Goal: Information Seeking & Learning: Learn about a topic

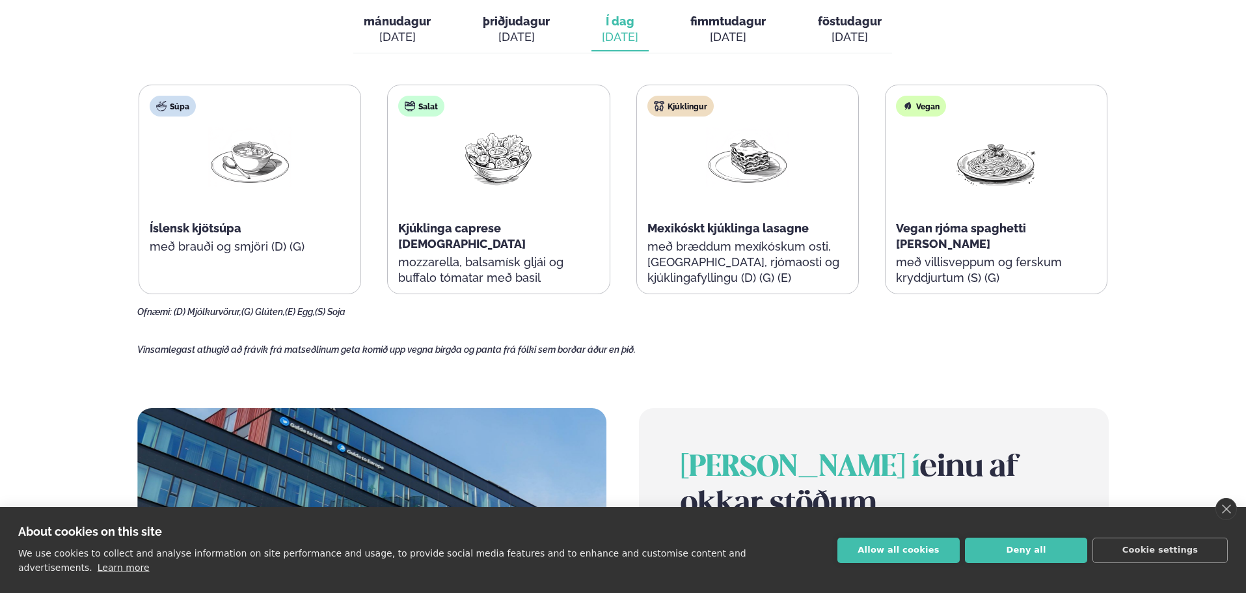
scroll to position [521, 0]
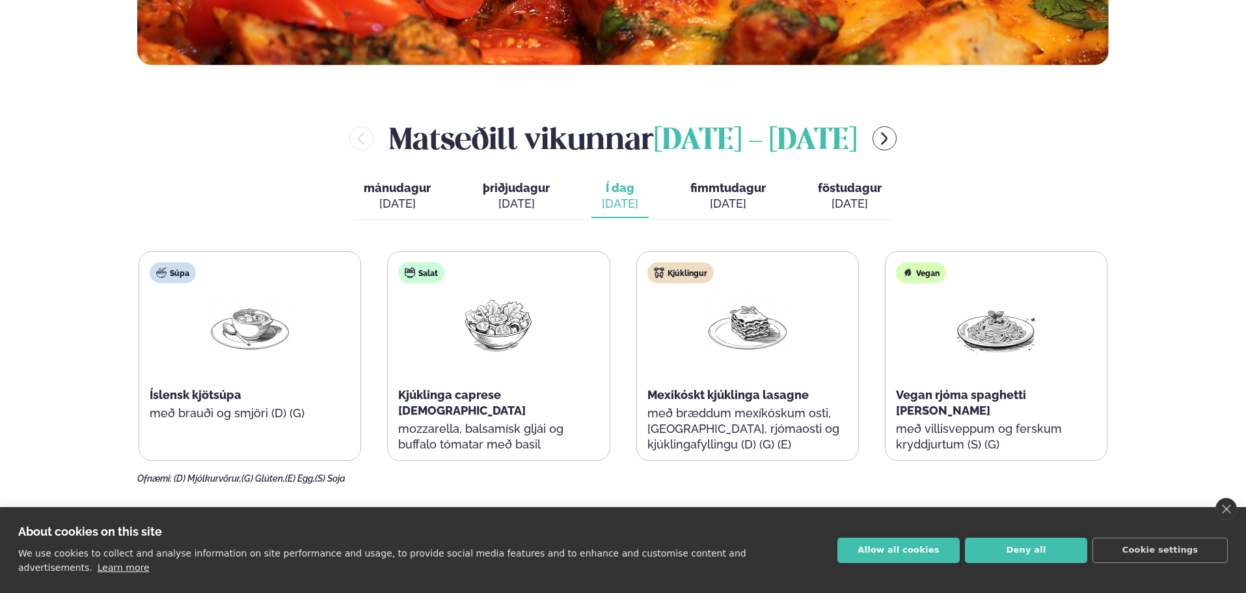
click at [714, 186] on span "fimmtudagur" at bounding box center [727, 188] width 75 height 14
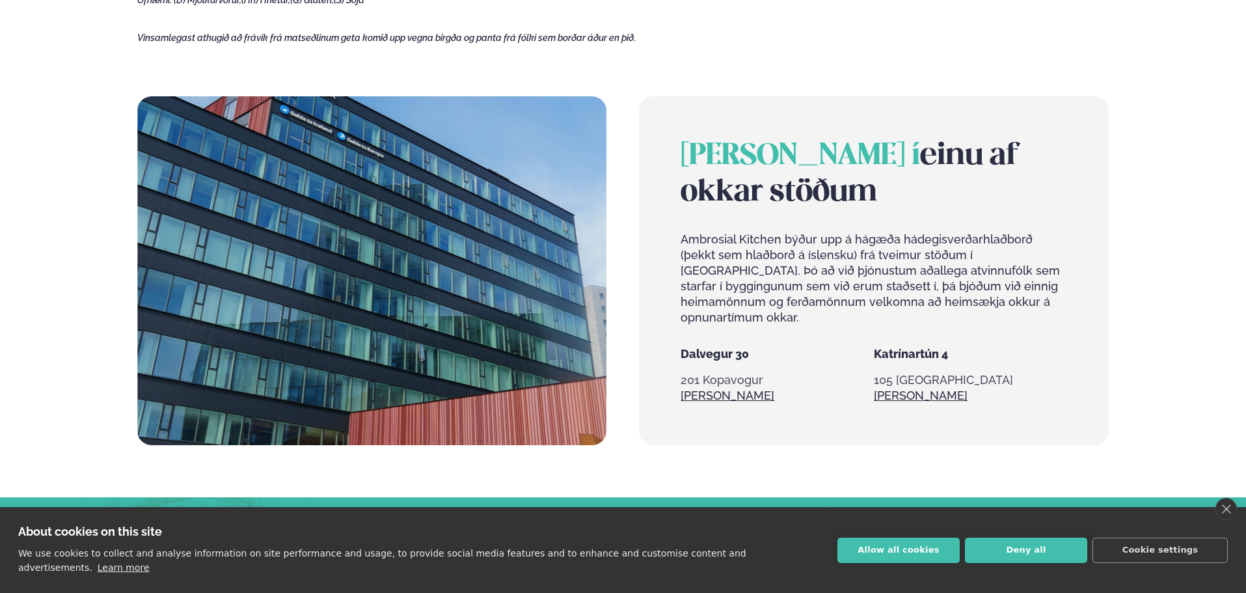
scroll to position [1041, 0]
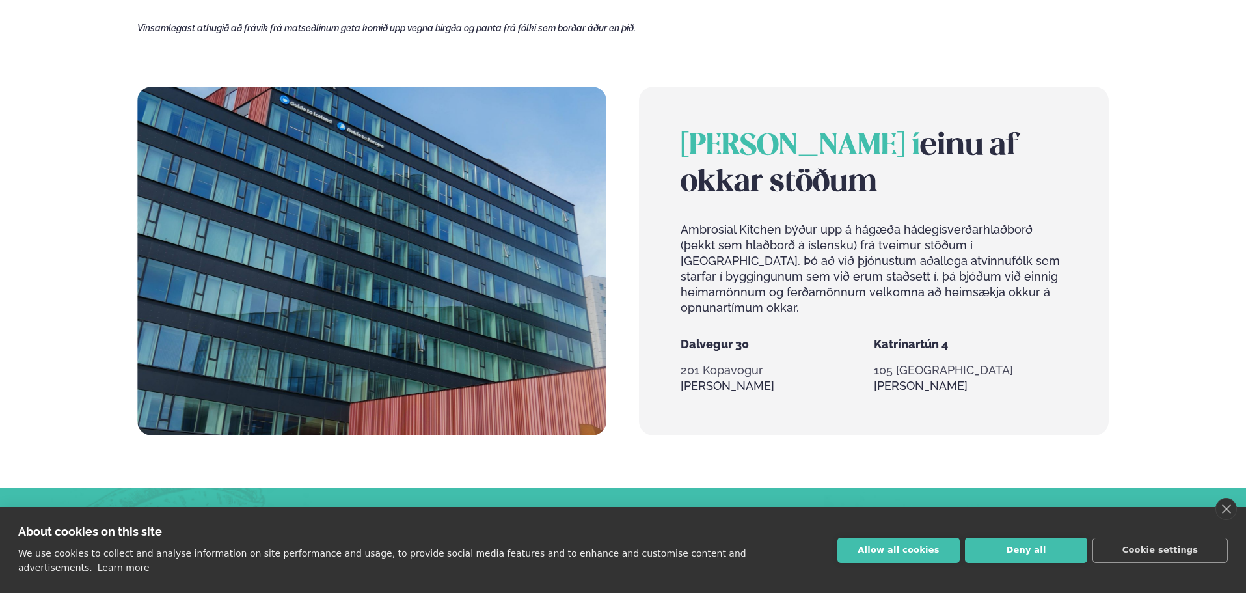
click at [715, 148] on span "[PERSON_NAME] í" at bounding box center [800, 146] width 239 height 29
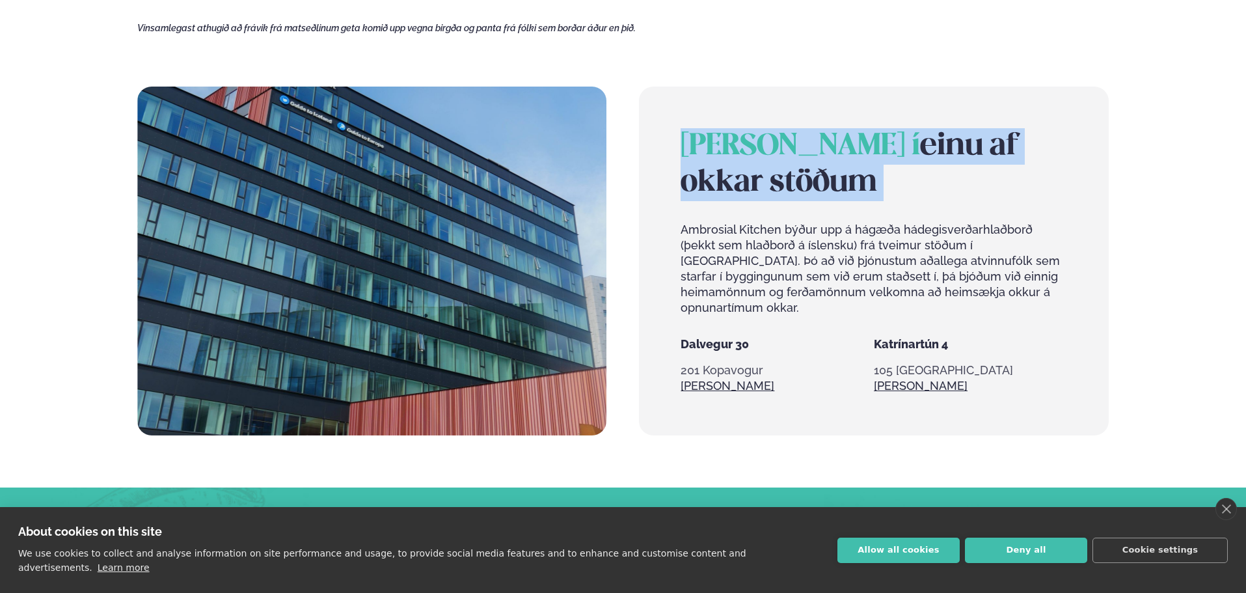
drag, startPoint x: 715, startPoint y: 148, endPoint x: 828, endPoint y: 191, distance: 121.1
click at [828, 191] on h2 "[PERSON_NAME] í einu af okkar stöðum" at bounding box center [874, 164] width 386 height 73
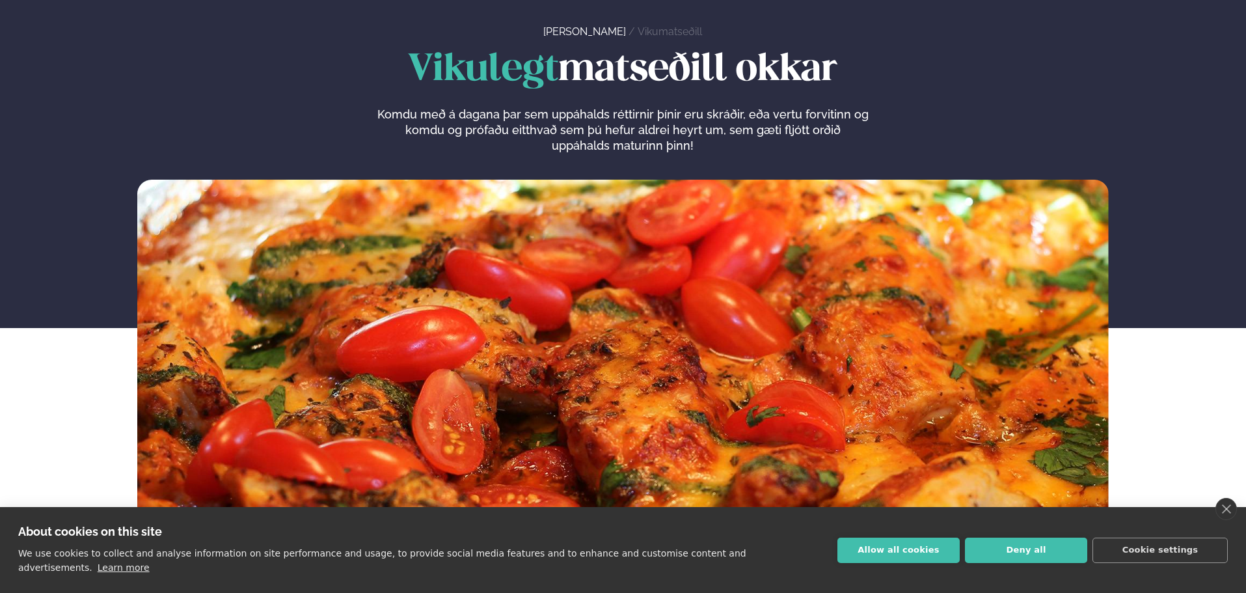
scroll to position [0, 0]
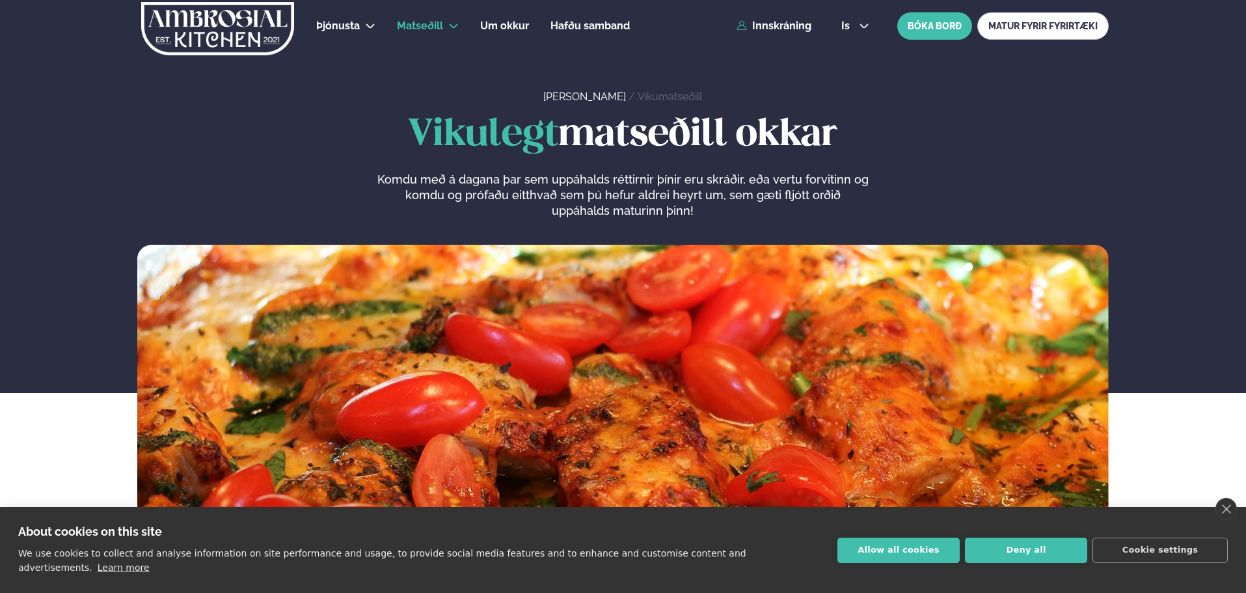
click at [459, 138] on span "Vikulegt" at bounding box center [483, 135] width 150 height 36
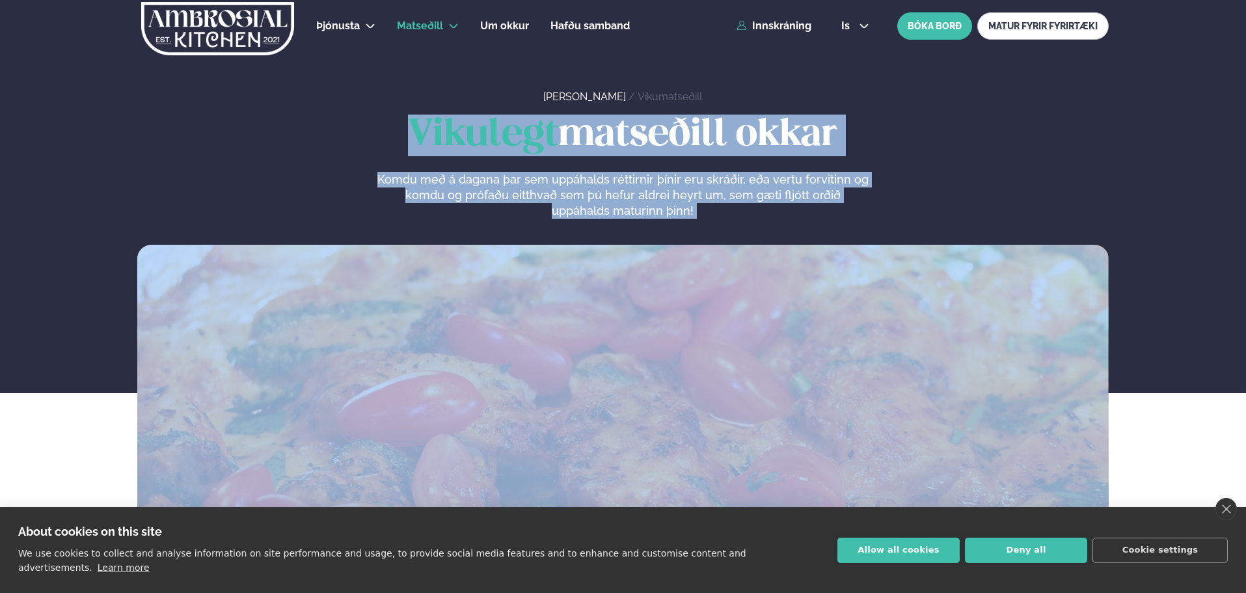
drag, startPoint x: 459, startPoint y: 138, endPoint x: 772, endPoint y: 215, distance: 321.6
click at [772, 215] on div "Vikulegt matseðill okkar Komdu með á dagana þar sem uppáhalds réttirnir þínir e…" at bounding box center [622, 167] width 971 height 104
click at [772, 215] on p "Komdu með á dagana þar sem uppáhalds réttirnir þínir eru skráðir, eða vertu for…" at bounding box center [623, 195] width 492 height 47
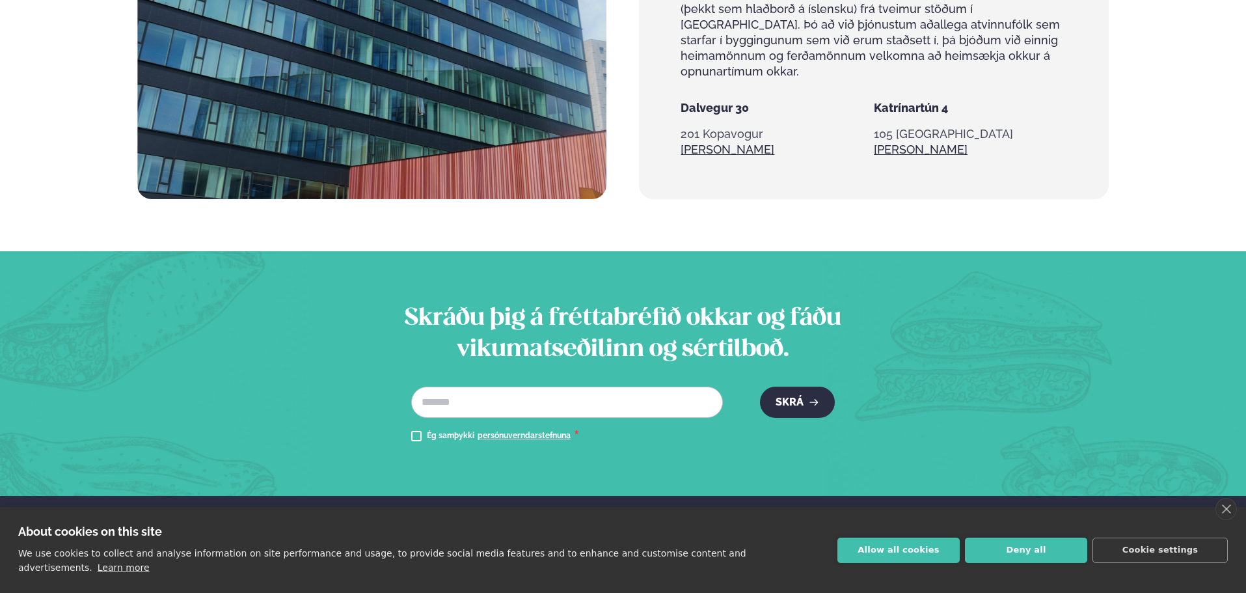
scroll to position [1301, 0]
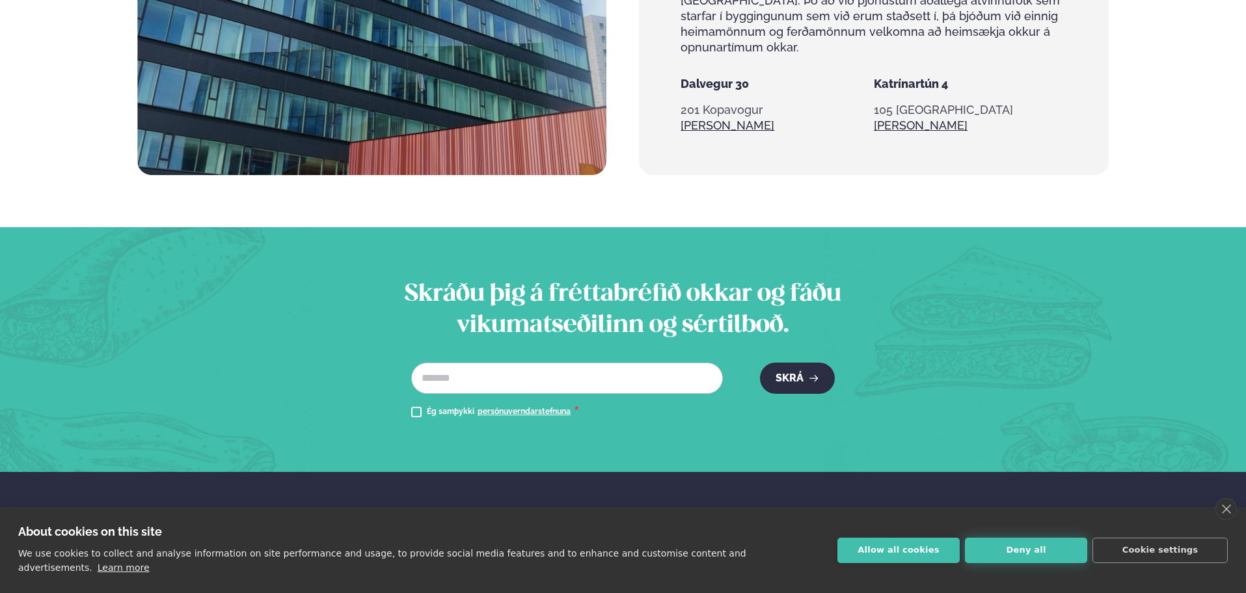
click at [1002, 557] on button "Deny all" at bounding box center [1026, 549] width 122 height 25
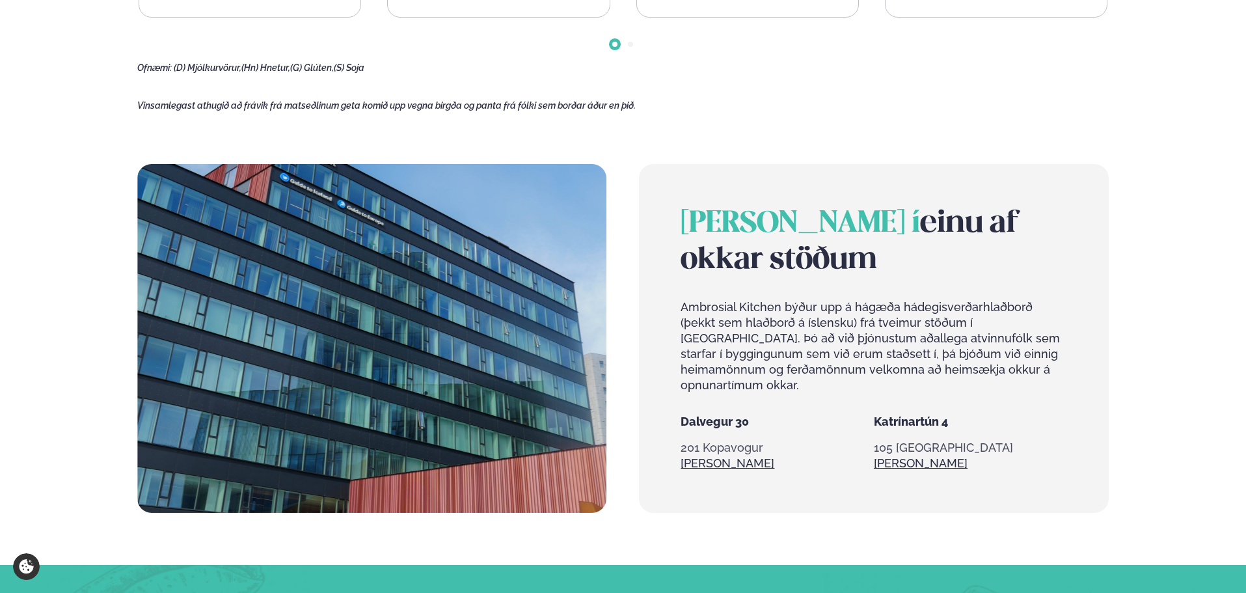
scroll to position [973, 0]
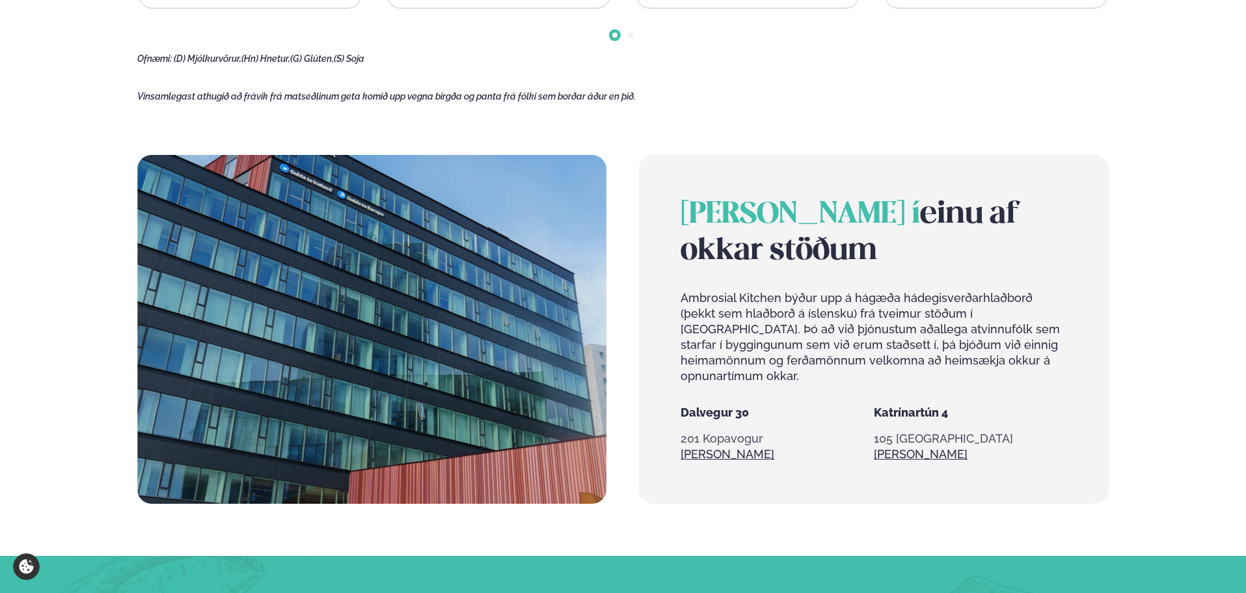
click at [904, 340] on p "Ambrosial Kitchen býður upp á hágæða hádegisverðarhlaðborð (þekkt sem hlaðborð …" at bounding box center [874, 337] width 386 height 94
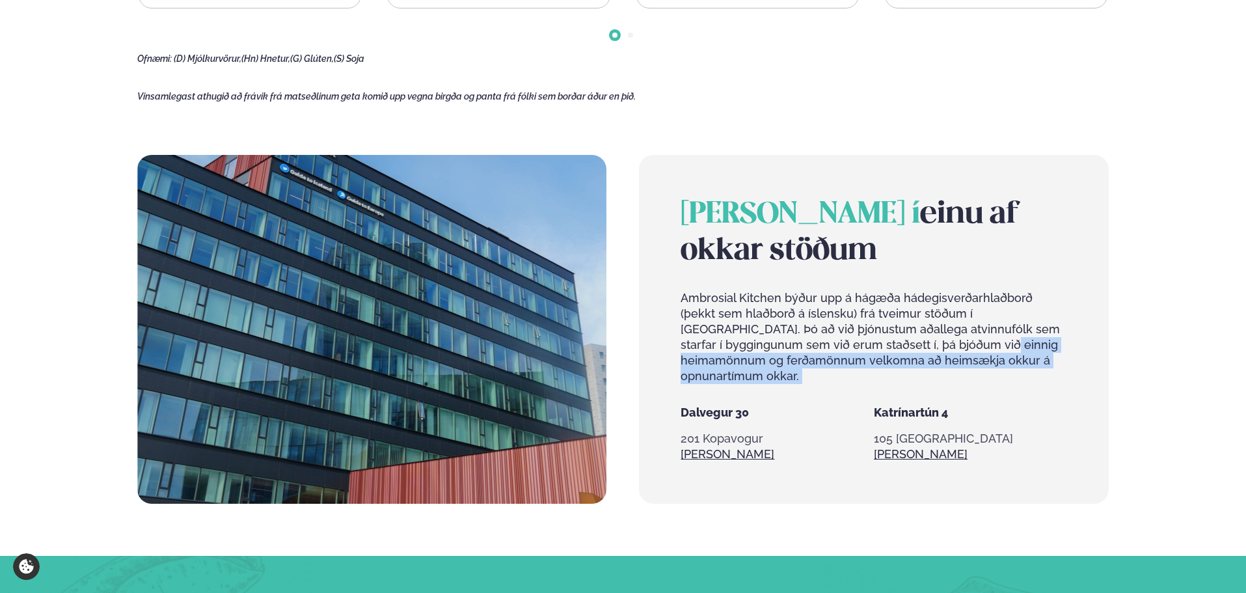
drag, startPoint x: 904, startPoint y: 340, endPoint x: 1001, endPoint y: 359, distance: 99.4
click at [1001, 359] on p "Ambrosial Kitchen býður upp á hágæða hádegisverðarhlaðborð (þekkt sem hlaðborð …" at bounding box center [874, 337] width 386 height 94
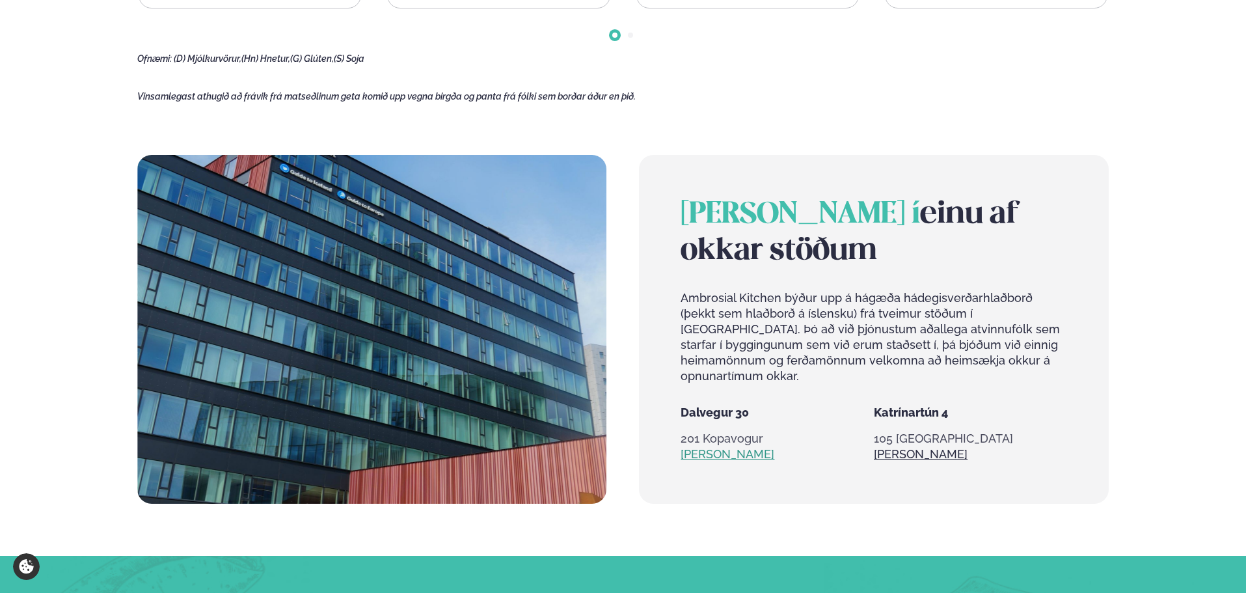
click at [705, 446] on link "[PERSON_NAME]" at bounding box center [728, 454] width 94 height 16
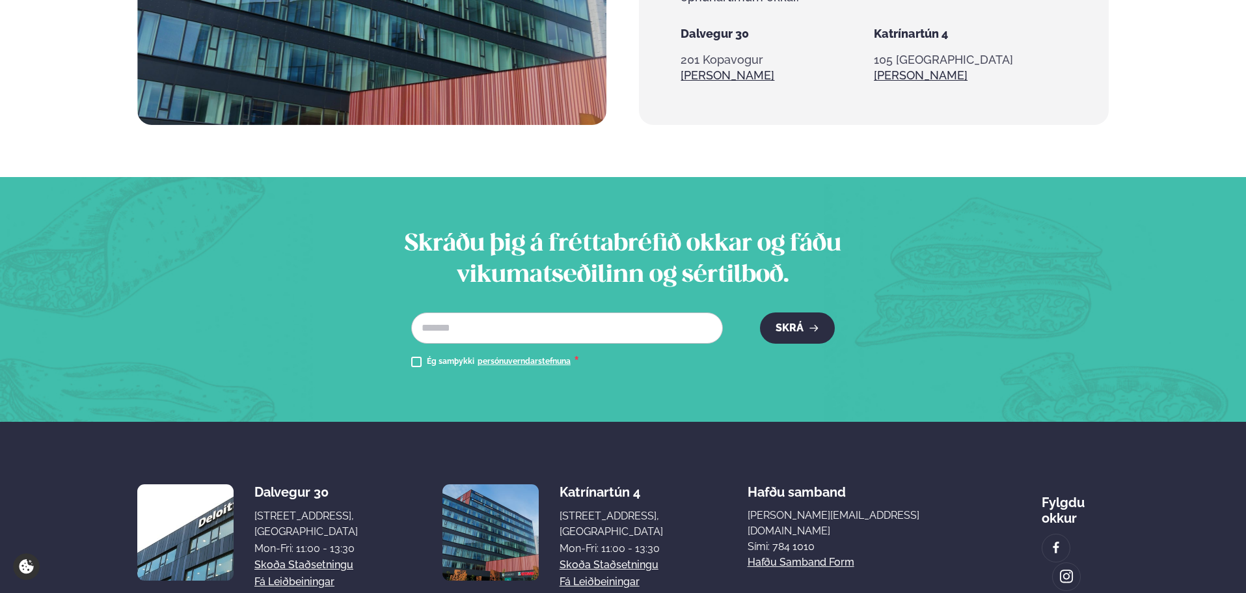
scroll to position [1411, 0]
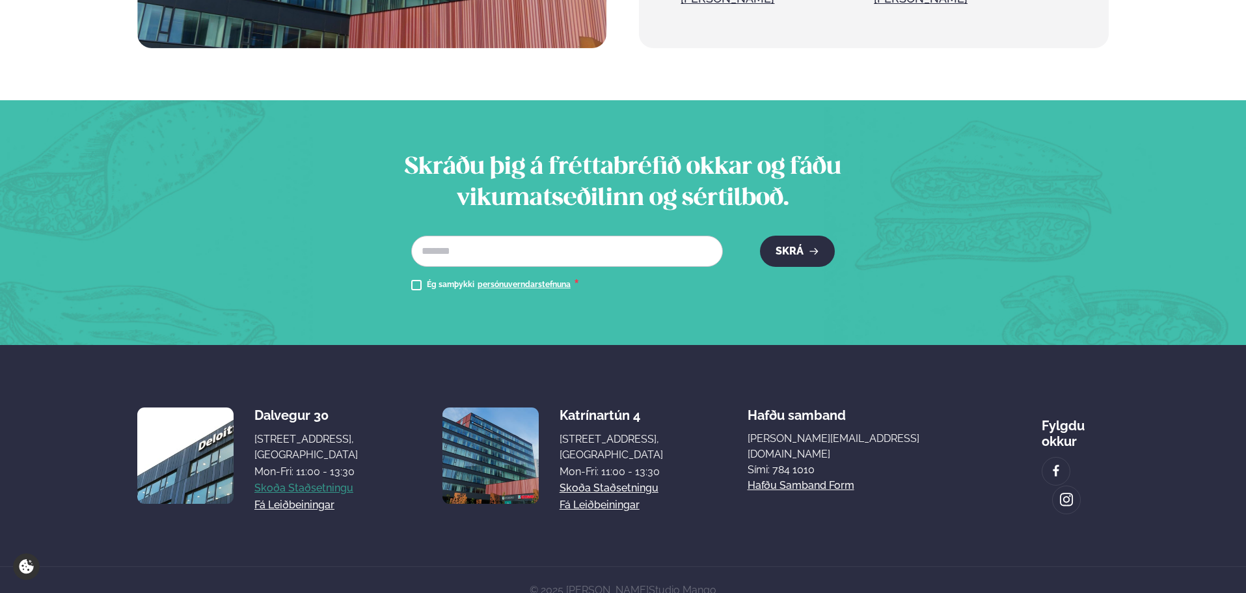
click at [327, 480] on link "Skoða staðsetningu" at bounding box center [303, 488] width 99 height 16
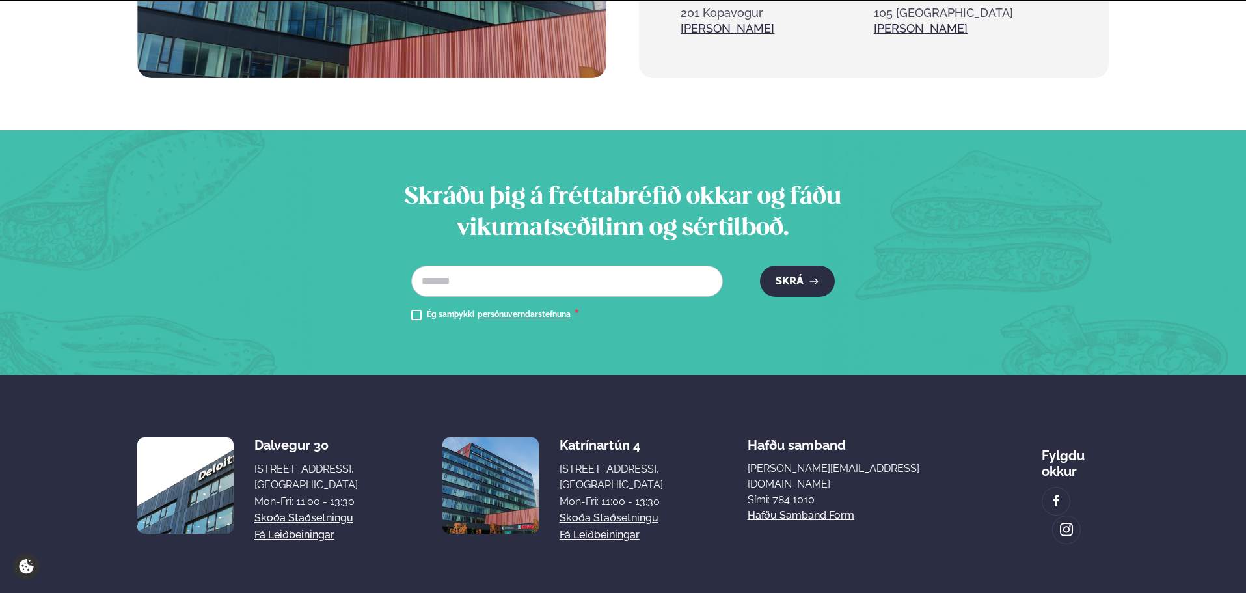
scroll to position [1388, 0]
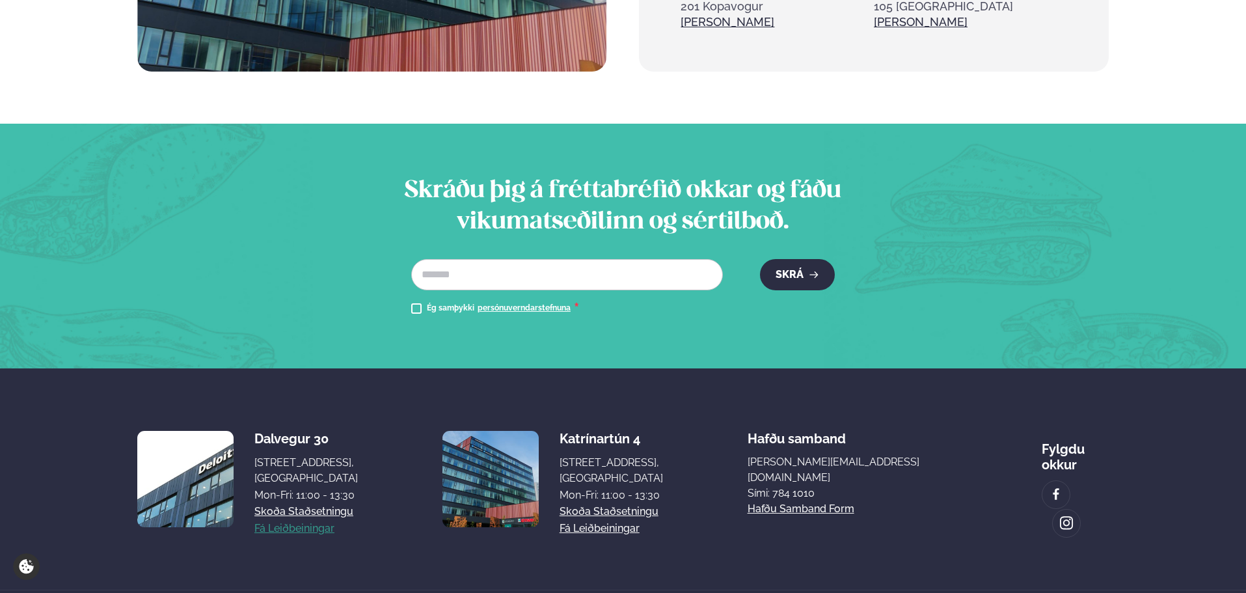
click at [307, 521] on link "Fá leiðbeiningar" at bounding box center [294, 529] width 80 height 16
click at [650, 504] on link "Skoða staðsetningu" at bounding box center [609, 512] width 99 height 16
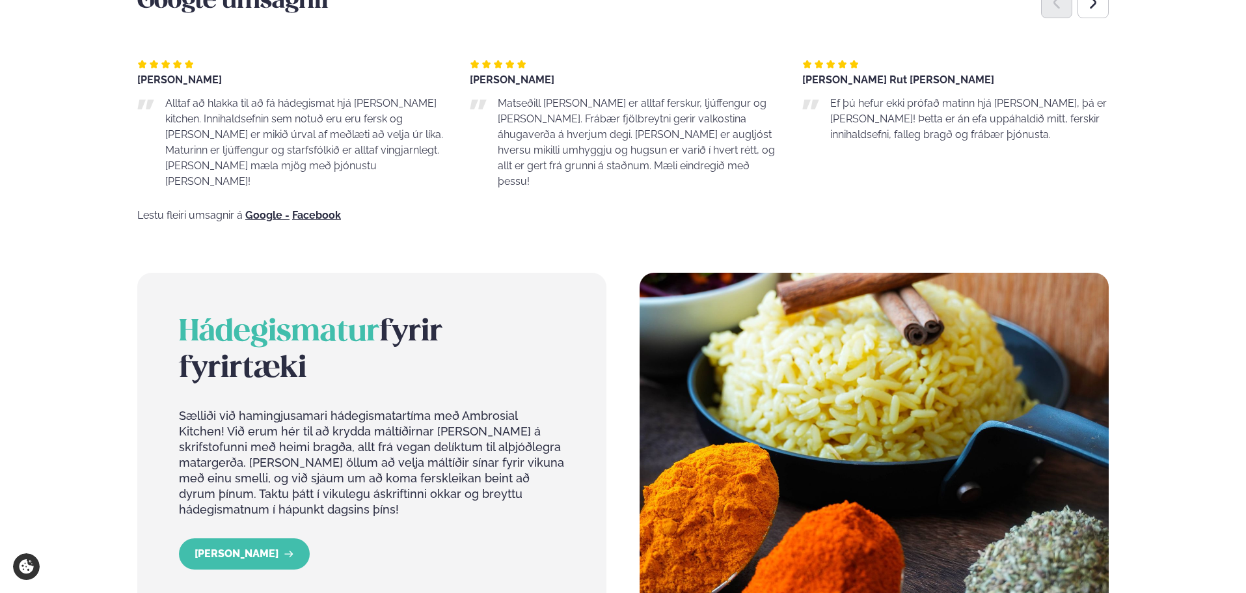
scroll to position [1106, 0]
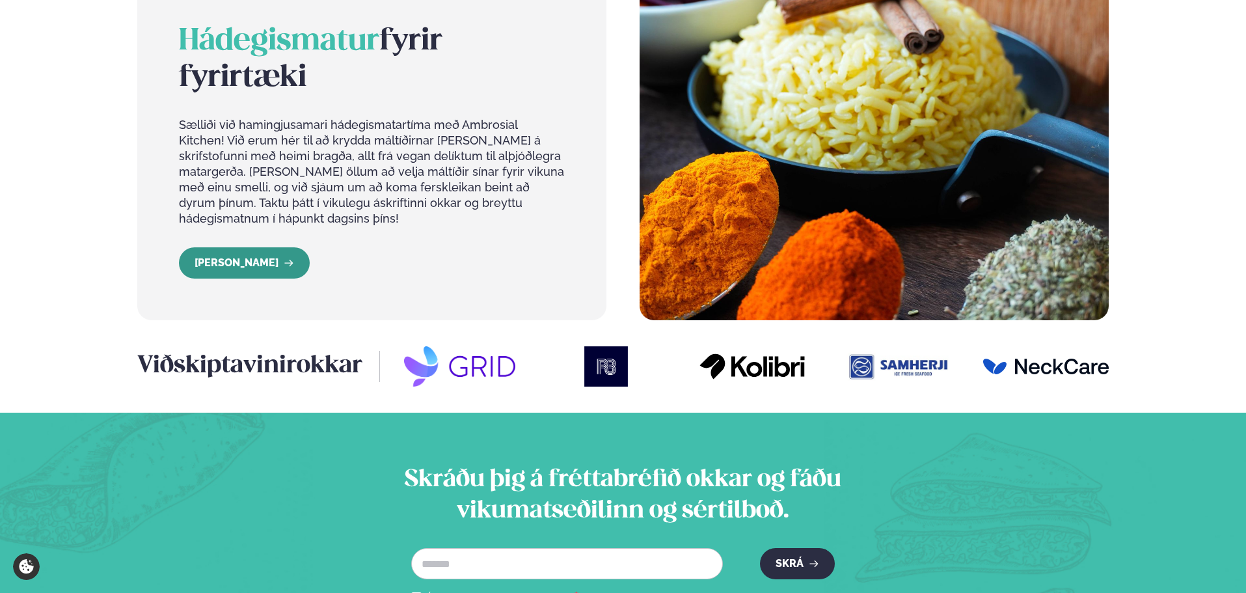
click at [246, 247] on link "[PERSON_NAME]" at bounding box center [244, 262] width 131 height 31
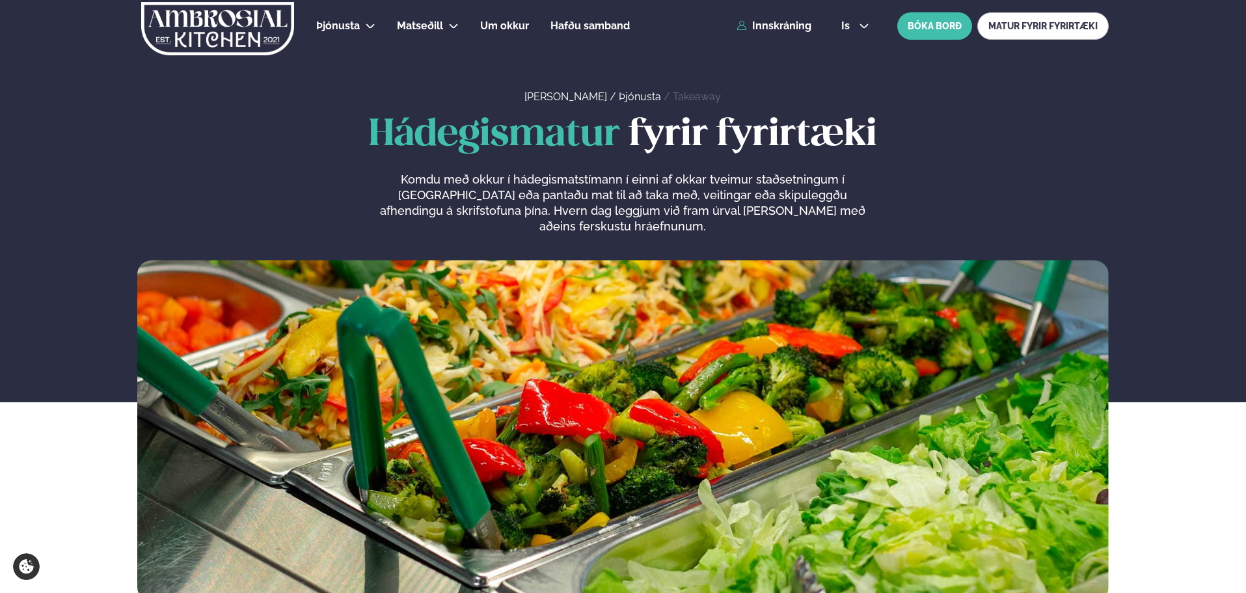
click at [591, 194] on p "Komdu með okkur í hádegismatstímann í einni af okkar tveimur staðsetningum í [G…" at bounding box center [623, 203] width 492 height 62
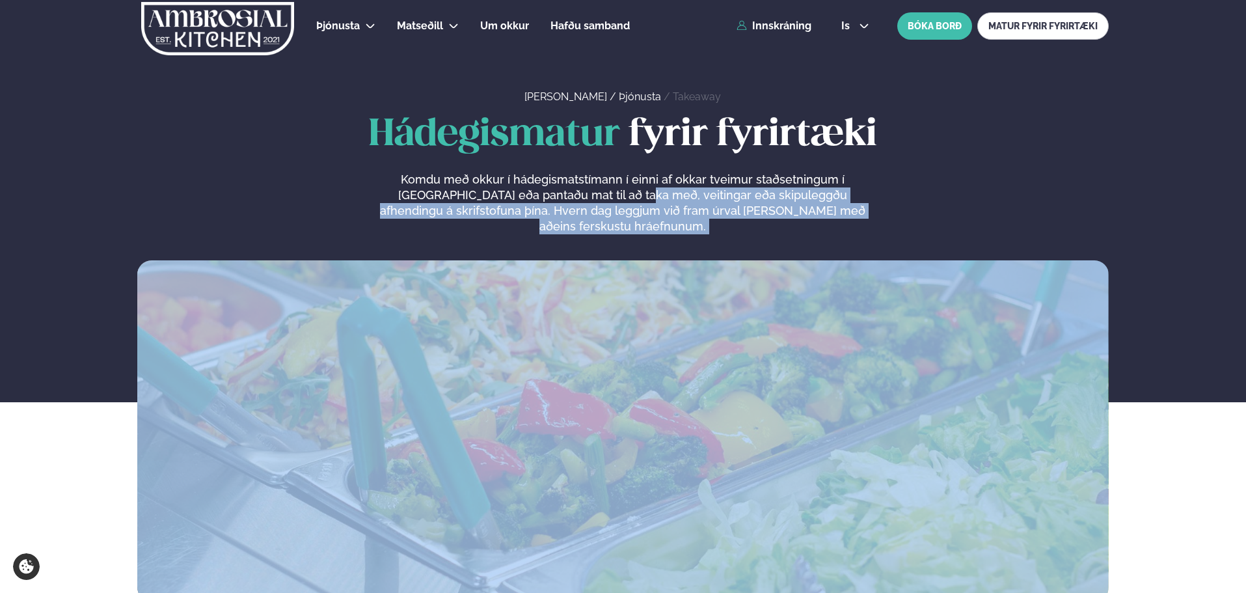
drag, startPoint x: 591, startPoint y: 194, endPoint x: 847, endPoint y: 205, distance: 255.3
click at [847, 205] on p "Komdu með okkur í hádegismatstímann í einni af okkar tveimur staðsetningum í [G…" at bounding box center [623, 203] width 492 height 62
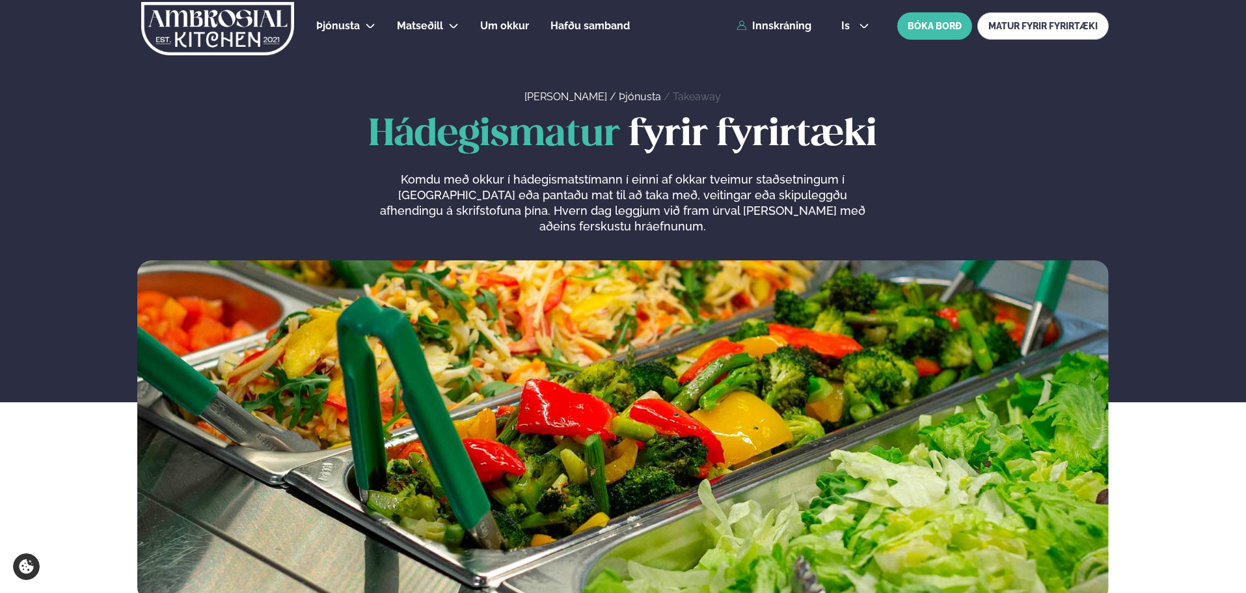
click at [427, 134] on span "Hádegismatur" at bounding box center [494, 135] width 251 height 36
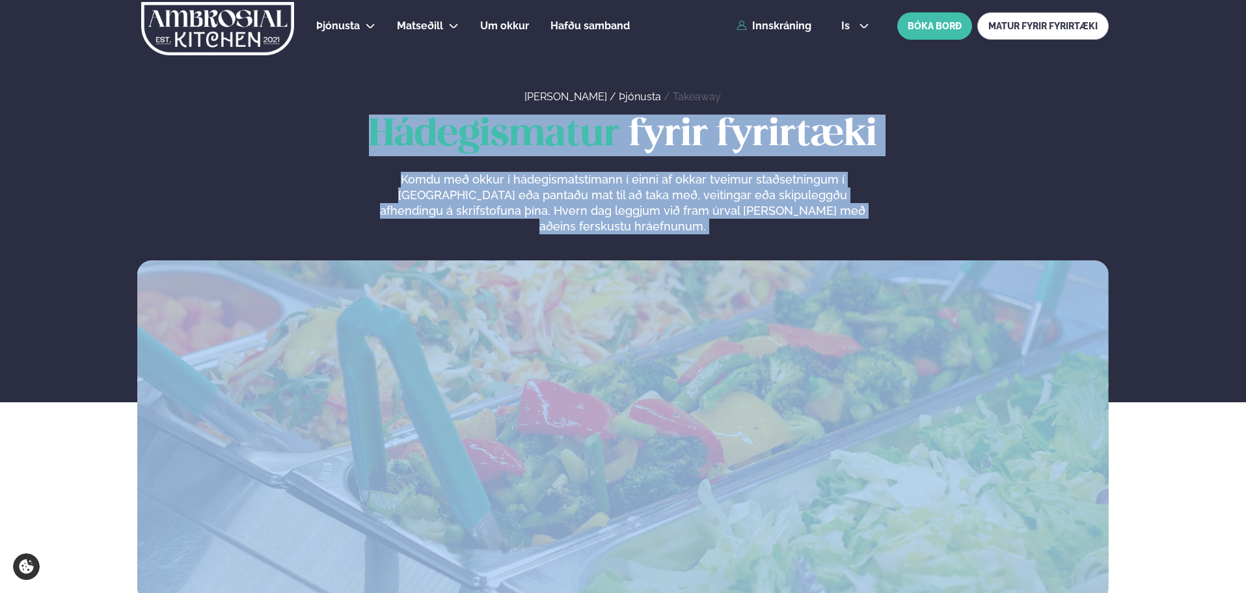
drag, startPoint x: 427, startPoint y: 134, endPoint x: 882, endPoint y: 211, distance: 461.9
click at [882, 211] on div "Hádegismatur fyrir fyrirtæki Komdu með okkur í hádegismatstímann í einni af okk…" at bounding box center [622, 175] width 971 height 120
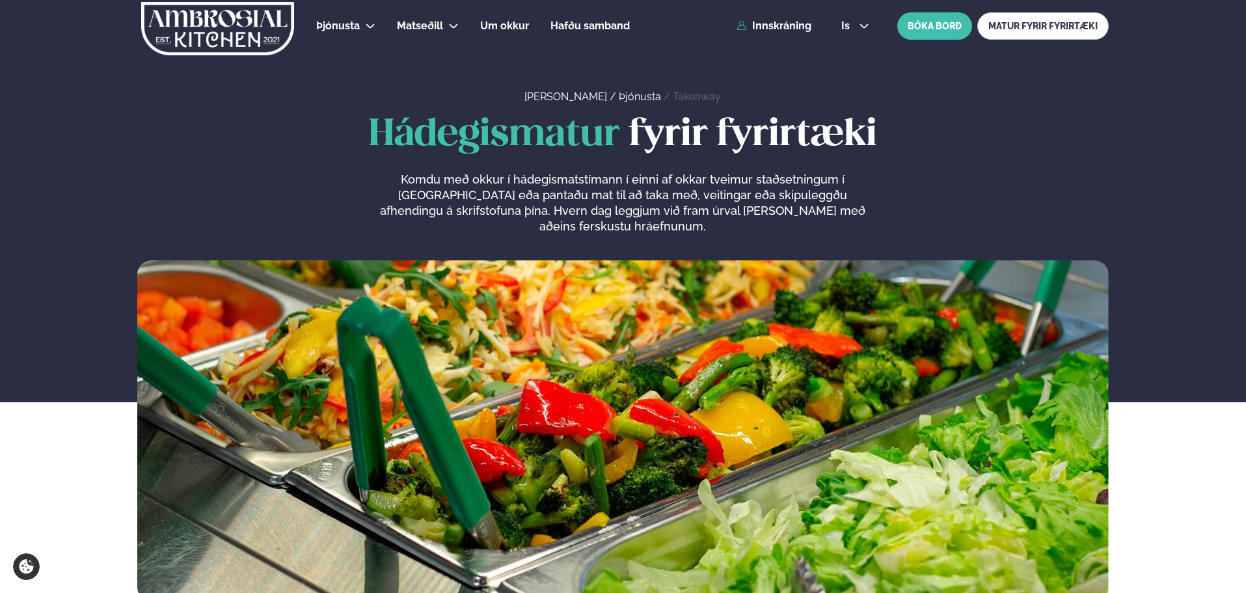
click at [179, 156] on h1 "Hádegismatur fyrir fyrirtæki" at bounding box center [622, 136] width 971 height 42
